Goal: Task Accomplishment & Management: Complete application form

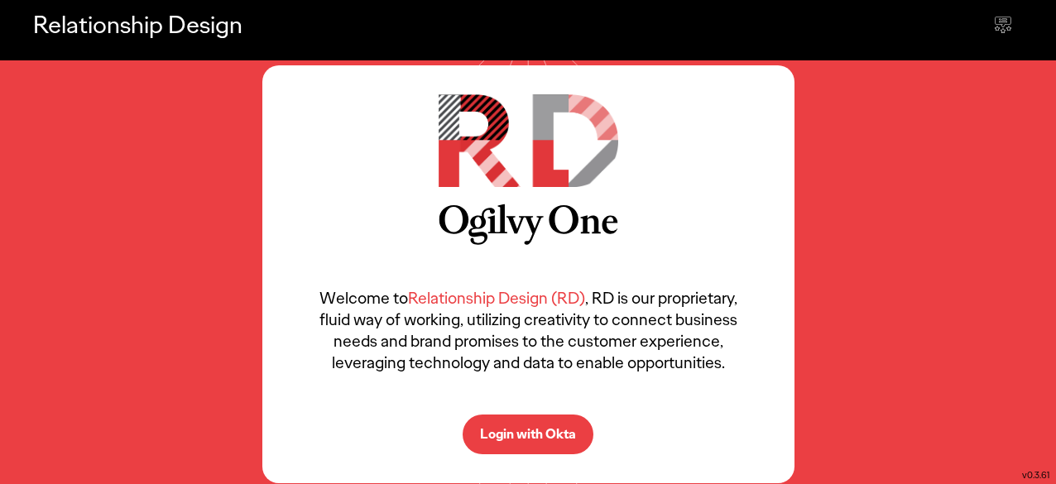
scroll to position [15, 0]
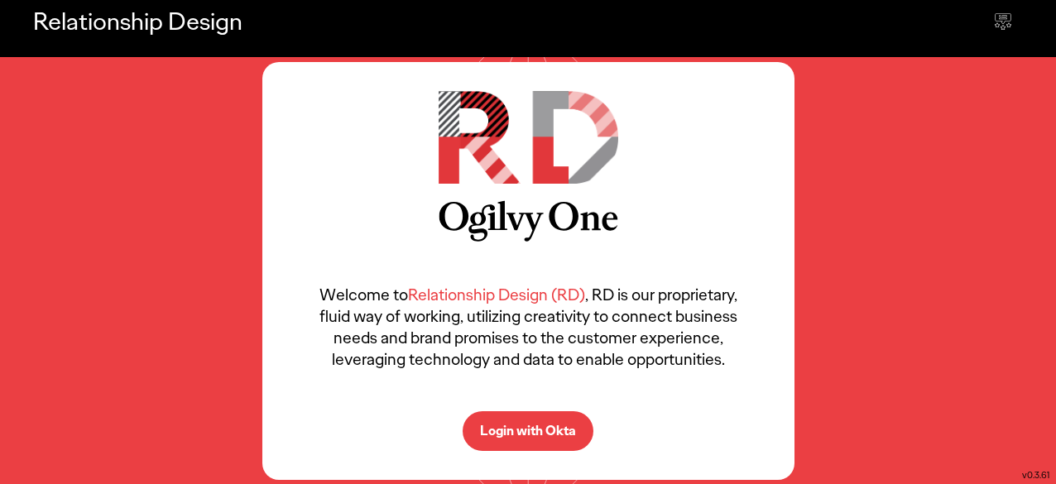
click at [529, 433] on p "Login with Okta" at bounding box center [528, 430] width 96 height 13
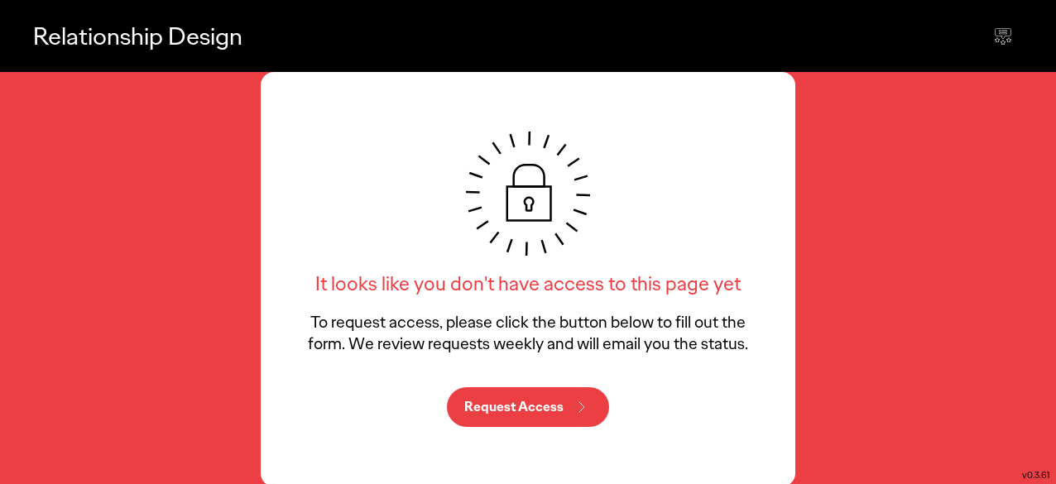
scroll to position [2, 0]
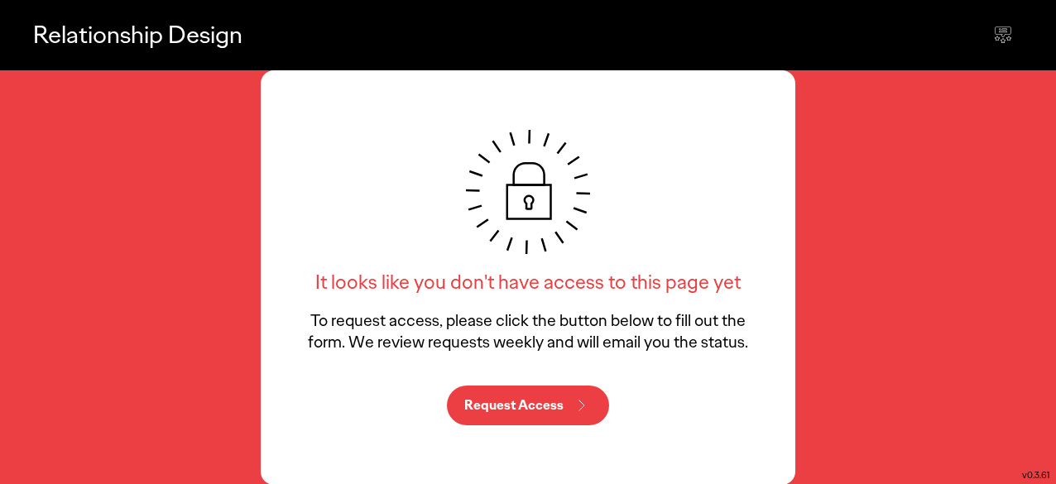
click at [572, 406] on icon at bounding box center [582, 405] width 20 height 20
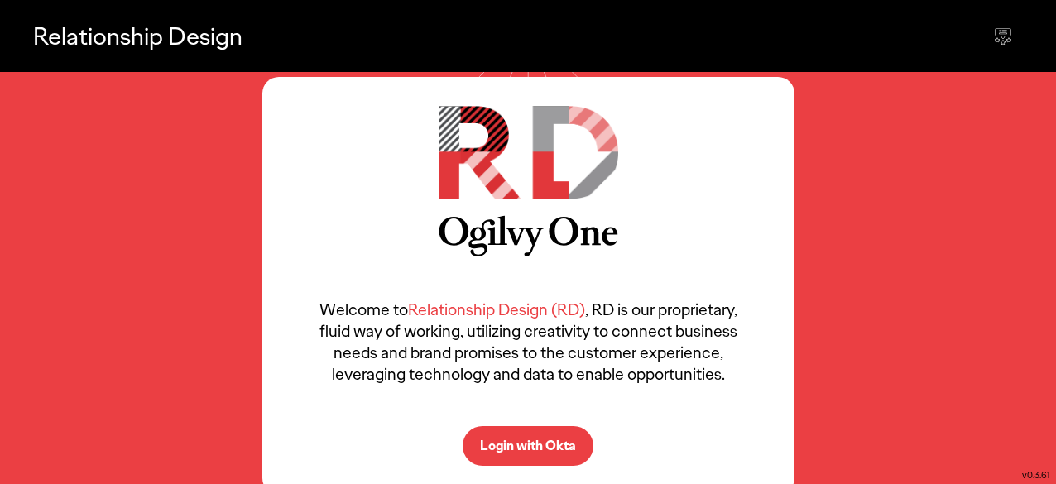
click at [548, 441] on p "Login with Okta" at bounding box center [528, 445] width 96 height 13
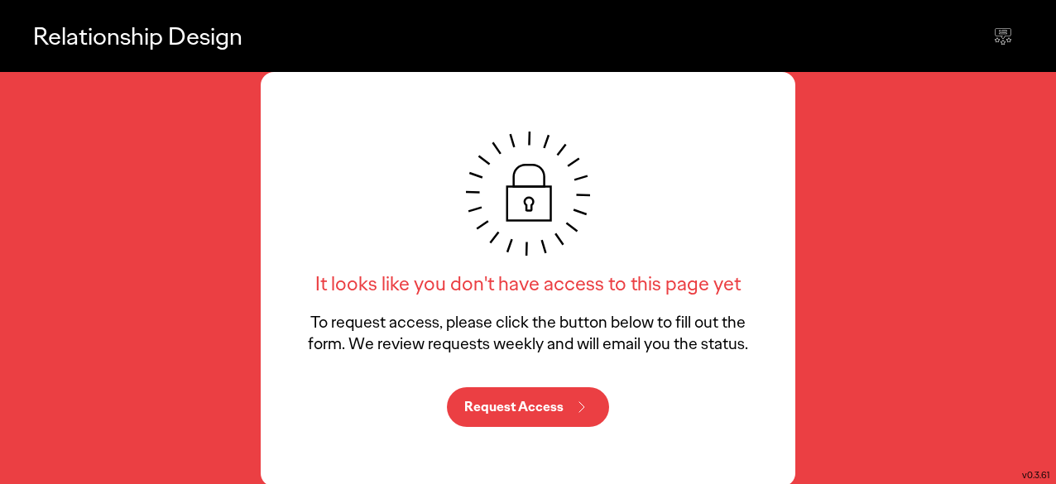
click at [539, 402] on p "Request Access" at bounding box center [513, 406] width 99 height 13
click at [998, 30] on icon at bounding box center [1003, 36] width 20 height 20
